Goal: Participate in discussion: Engage in conversation with other users on a specific topic

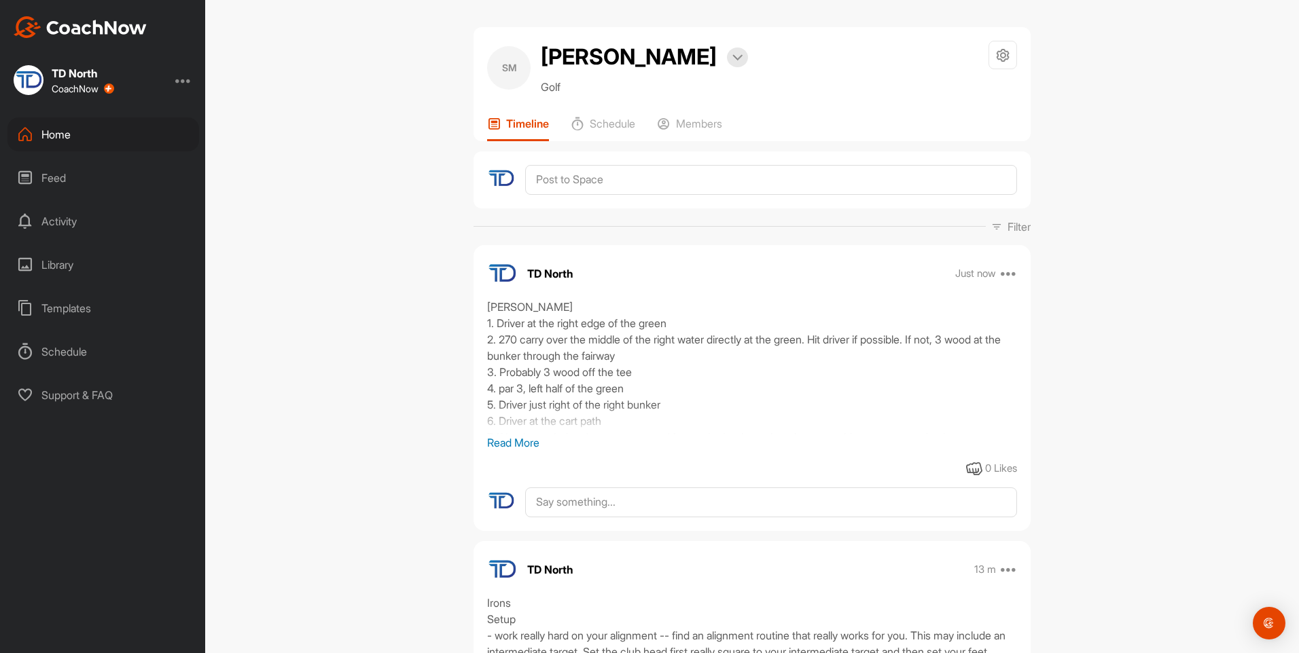
click at [122, 143] on div "Home" at bounding box center [103, 135] width 192 height 34
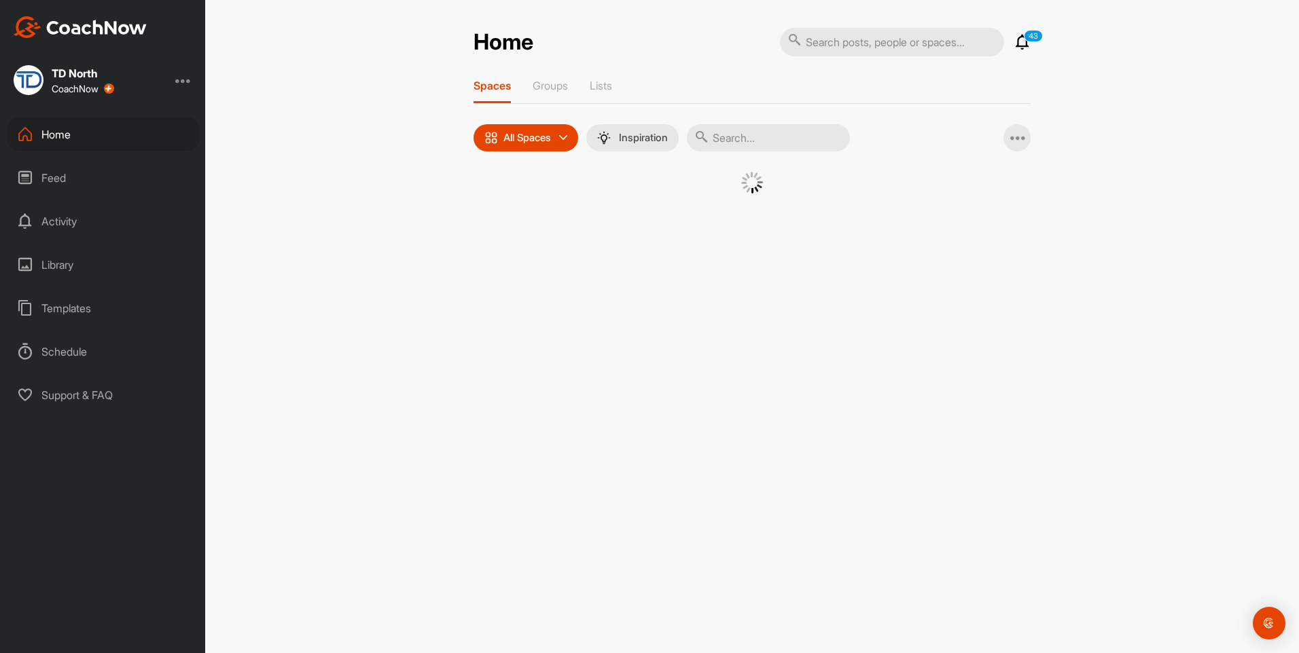
click at [767, 143] on input "text" at bounding box center [768, 137] width 163 height 27
type input "ale"
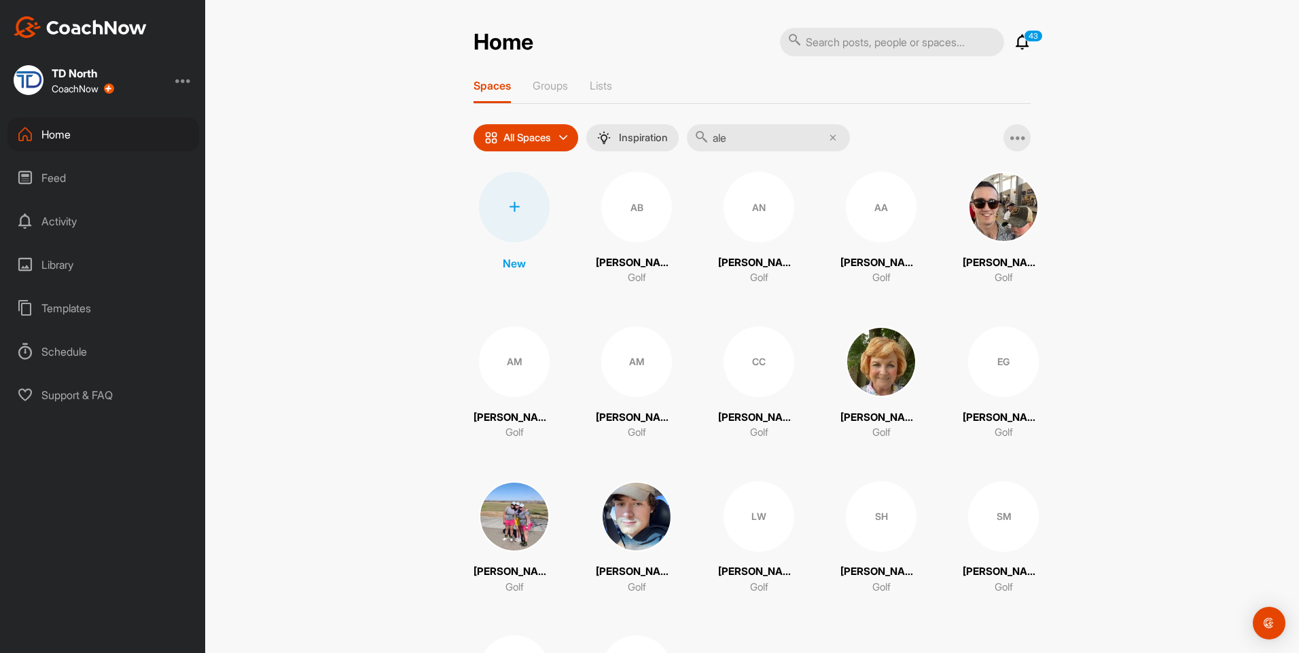
click at [746, 209] on div "AN" at bounding box center [758, 207] width 71 height 71
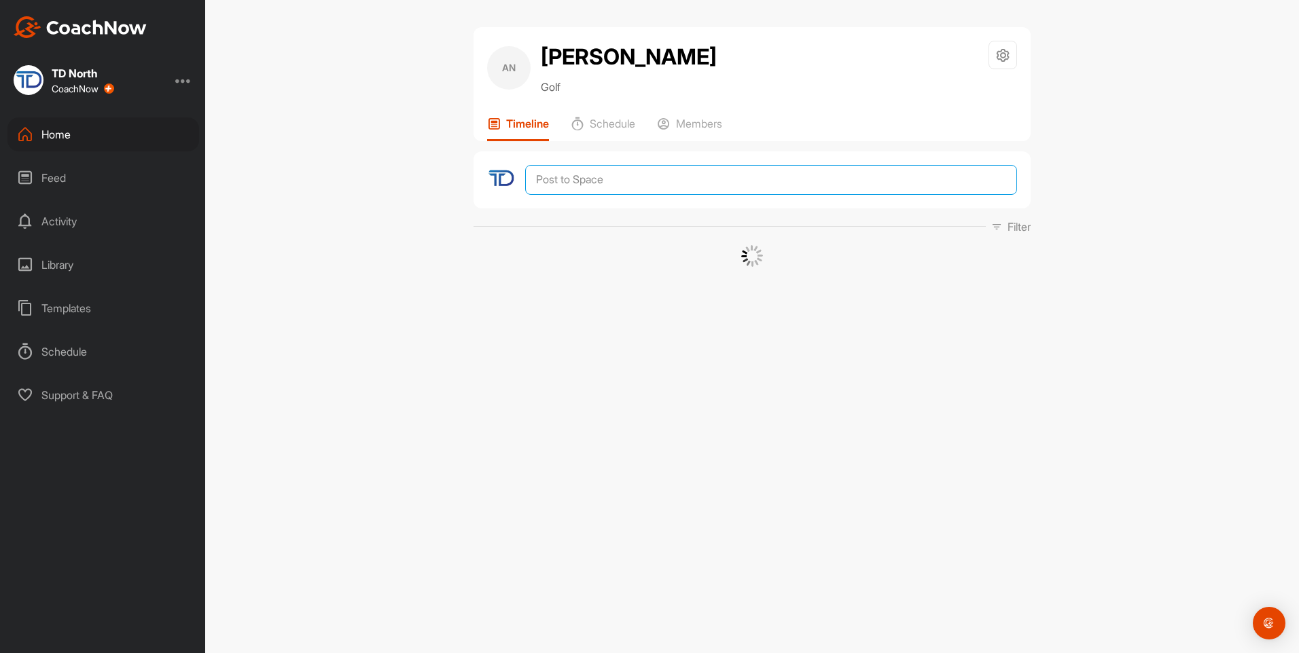
click at [681, 183] on textarea at bounding box center [771, 180] width 492 height 30
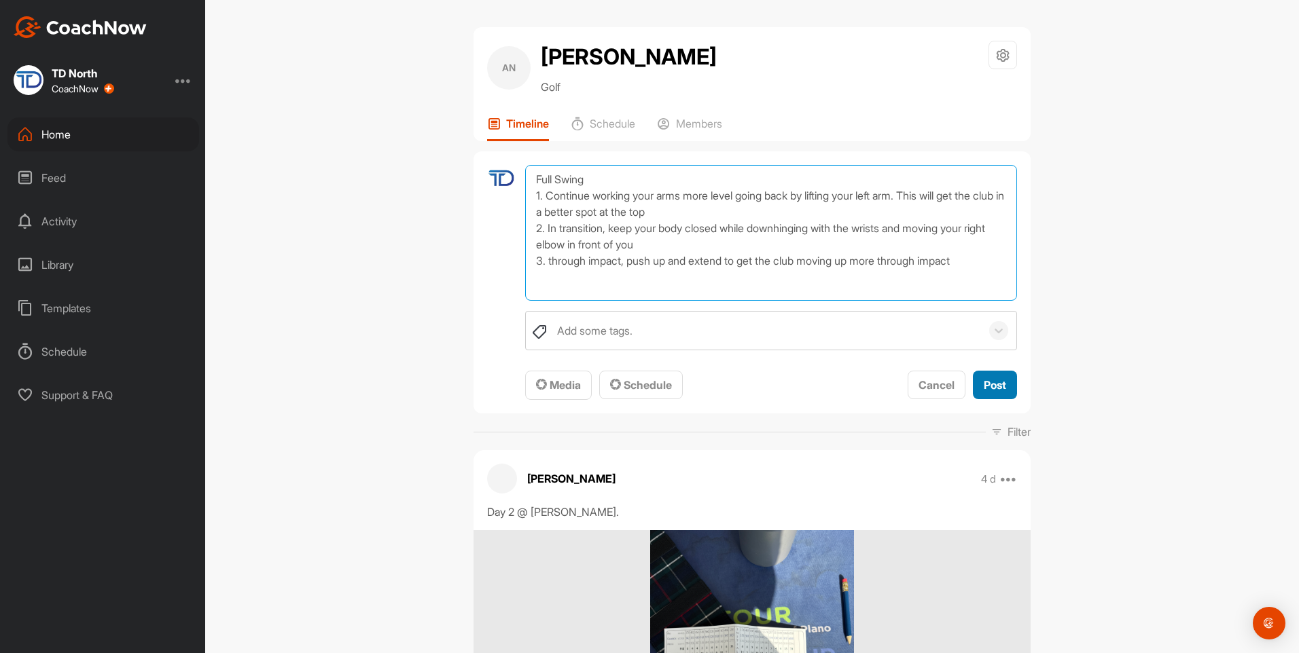
type textarea "Full Swing 1. Continue working your arms more level going back by lifting your …"
click at [994, 380] on span "Post" at bounding box center [995, 385] width 22 height 14
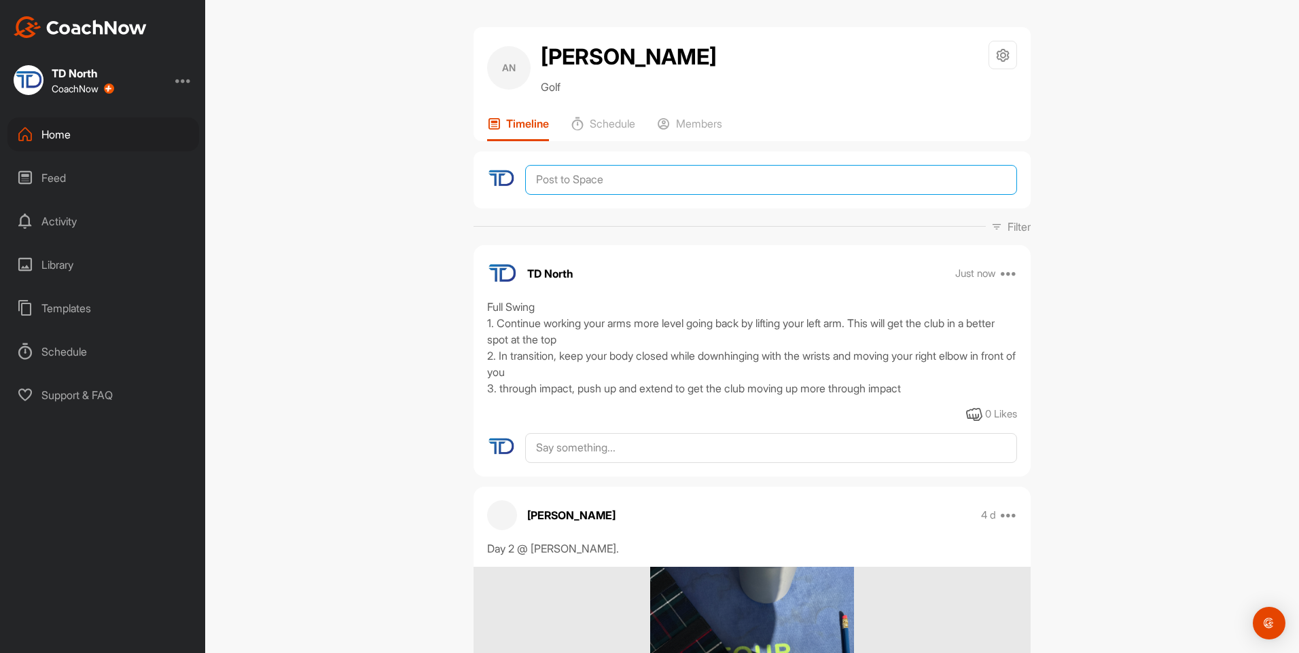
click at [662, 178] on textarea at bounding box center [771, 180] width 492 height 30
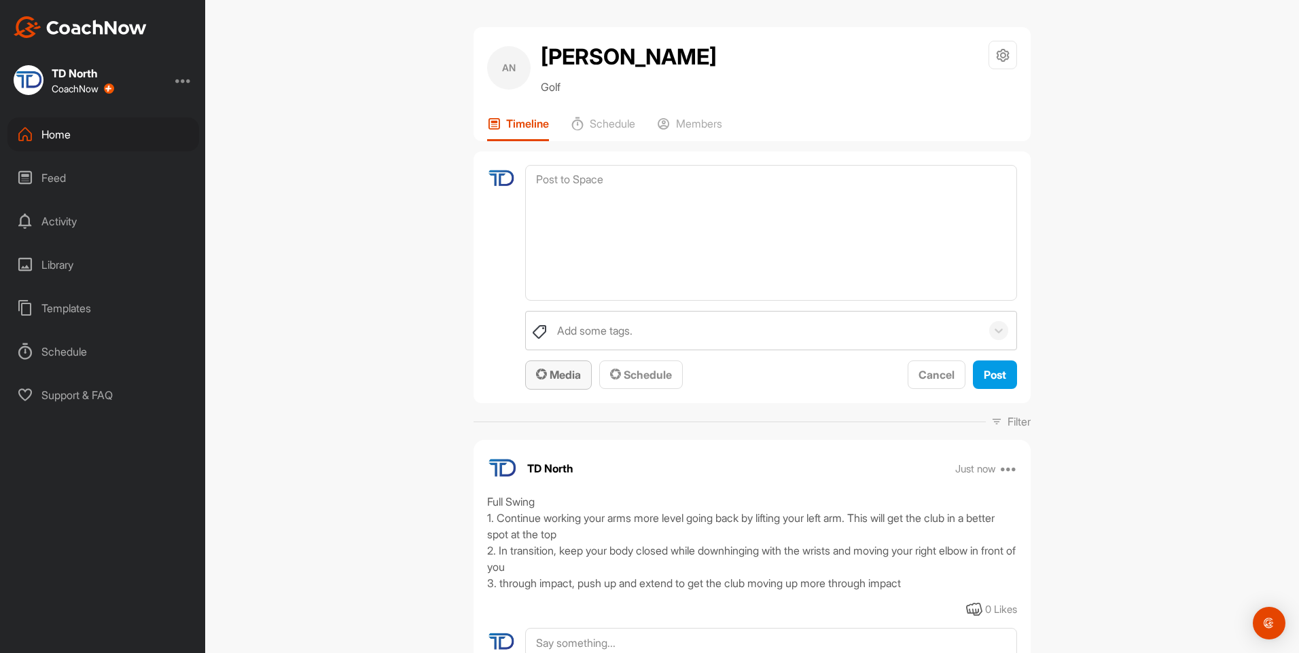
click at [567, 373] on span "Media" at bounding box center [558, 375] width 45 height 14
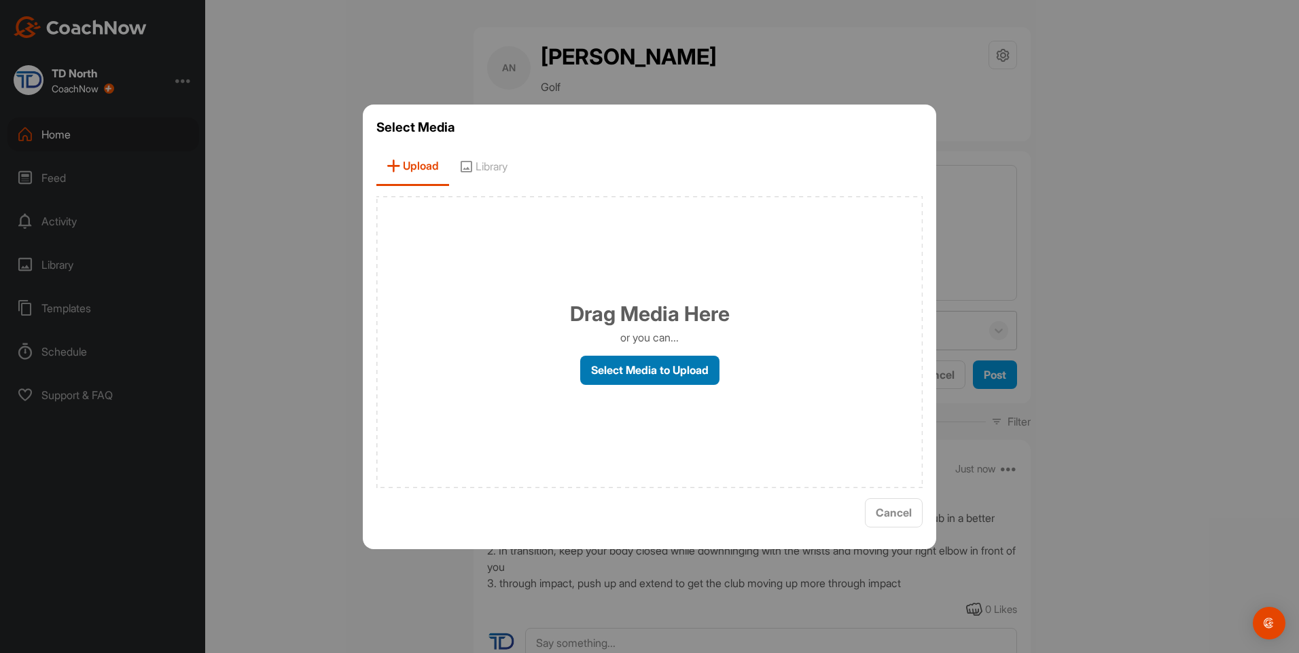
click at [635, 376] on label "Select Media to Upload" at bounding box center [649, 370] width 139 height 29
click at [0, 0] on input "Select Media to Upload" at bounding box center [0, 0] width 0 height 0
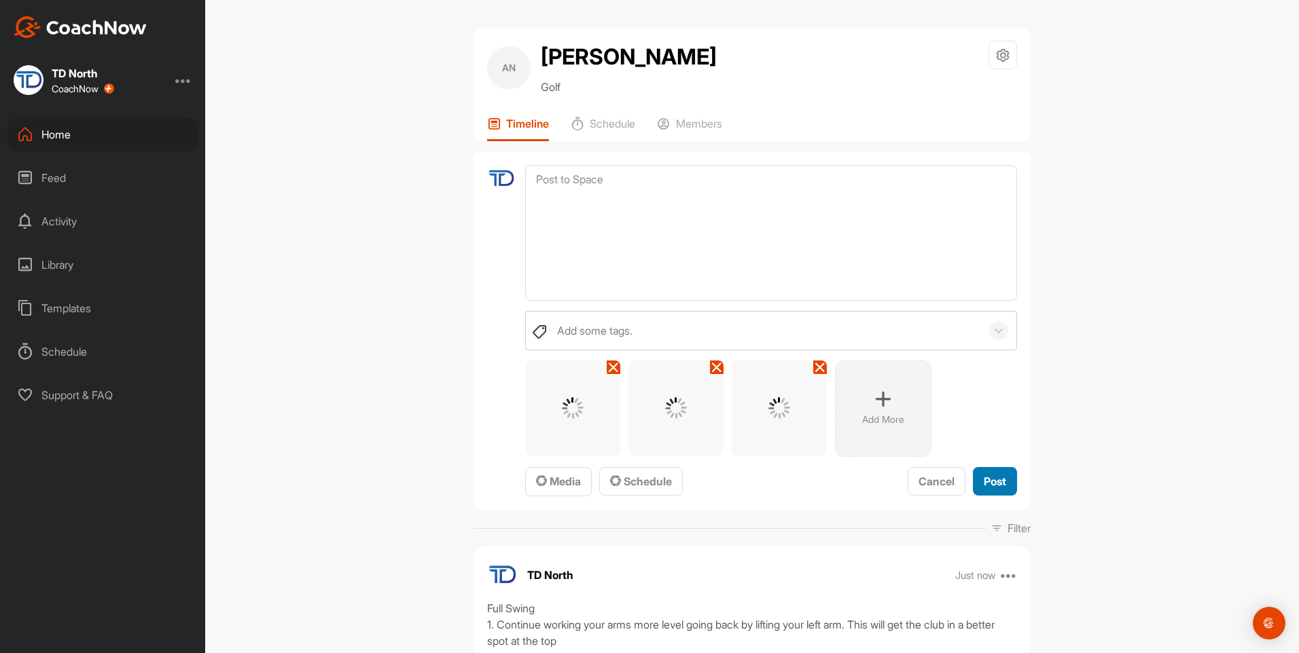
click at [1002, 488] on button "Post" at bounding box center [995, 481] width 44 height 29
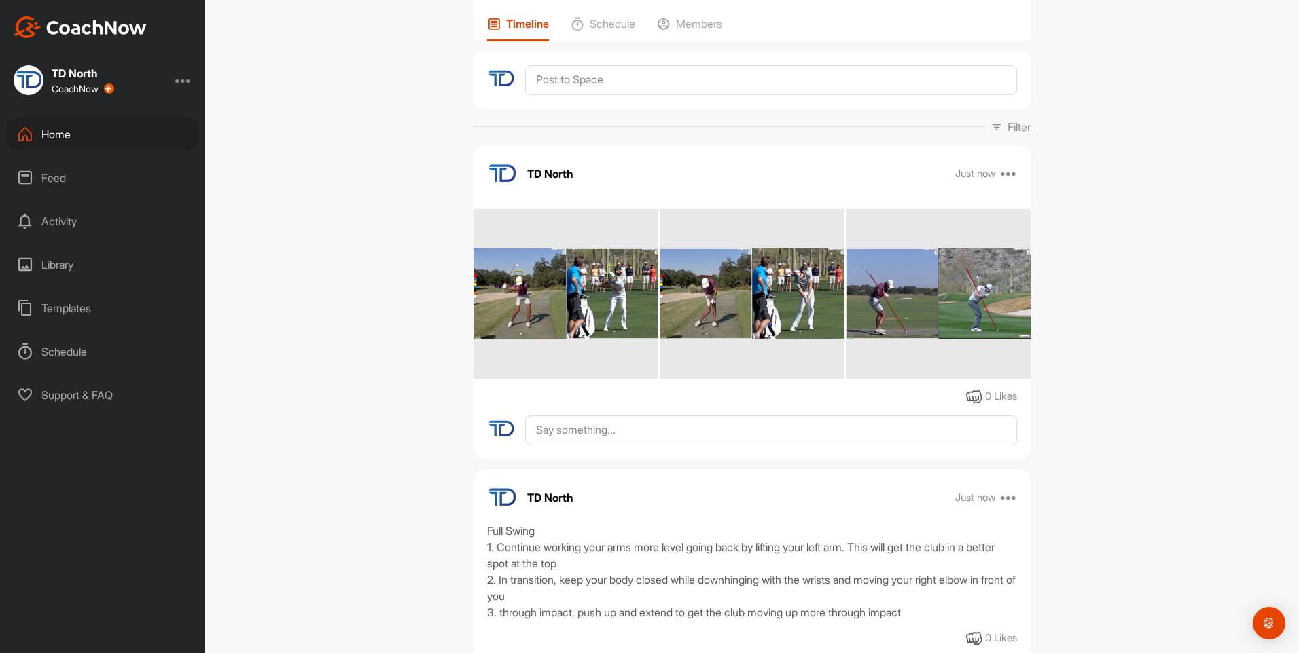
scroll to position [101, 0]
